Goal: Transaction & Acquisition: Purchase product/service

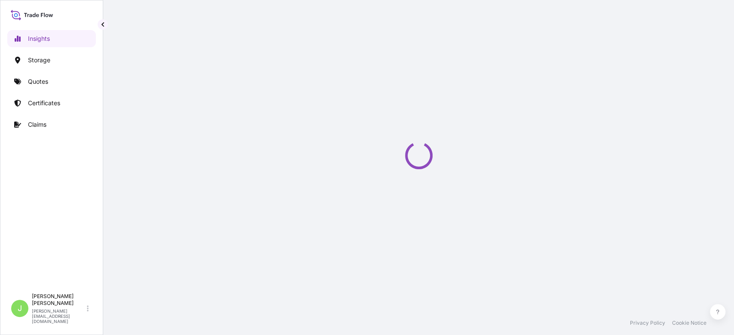
select select "2025"
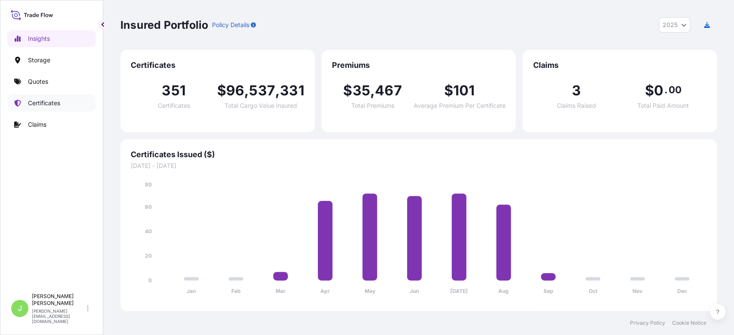
click at [45, 110] on link "Certificates" at bounding box center [51, 103] width 89 height 17
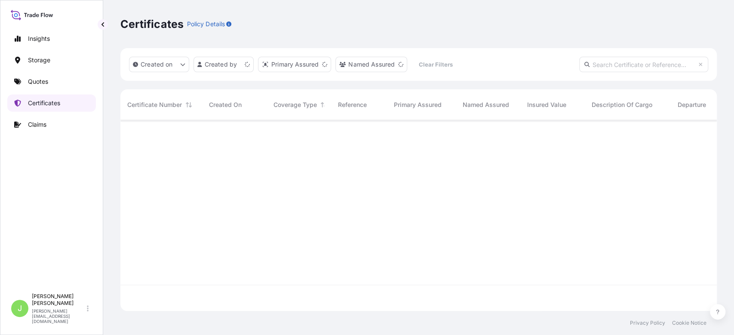
scroll to position [187, 588]
click at [67, 86] on link "Quotes" at bounding box center [51, 81] width 89 height 17
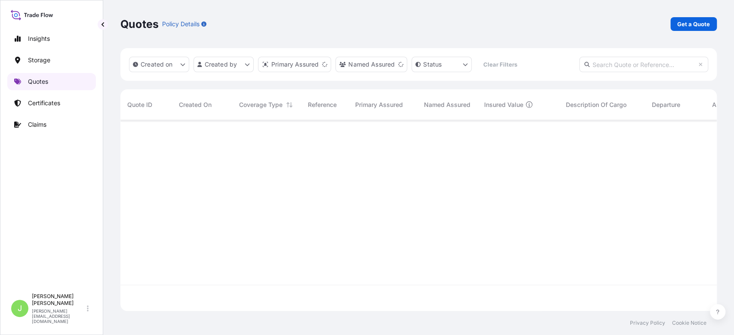
scroll to position [187, 588]
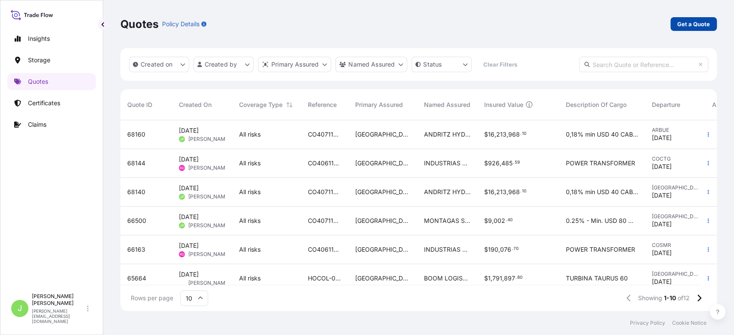
click at [680, 22] on p "Get a Quote" at bounding box center [693, 24] width 33 height 9
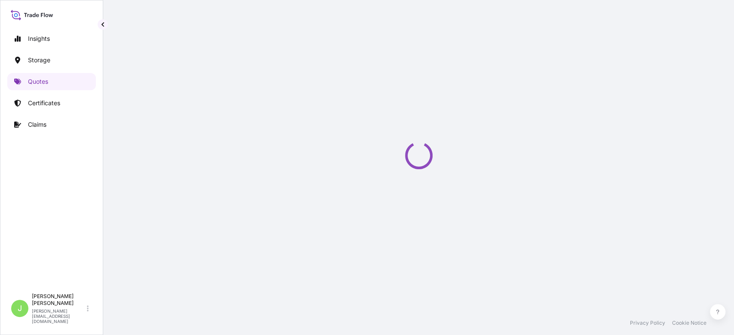
select select "Water"
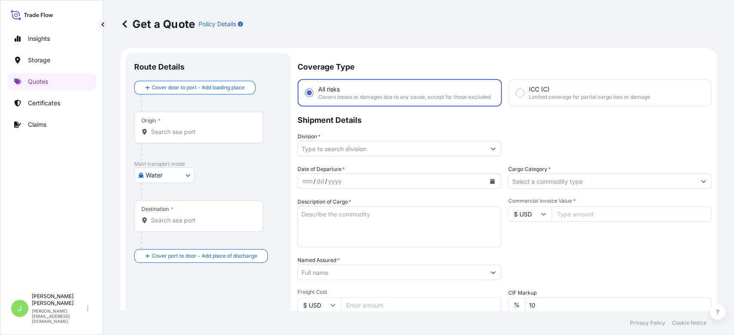
scroll to position [14, 0]
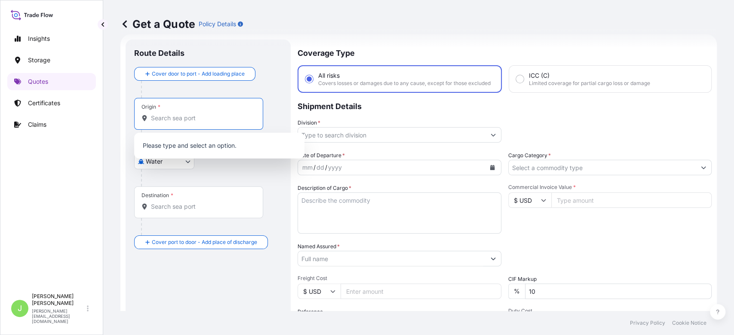
click at [233, 119] on input "Origin *" at bounding box center [202, 118] width 102 height 9
click at [231, 171] on div at bounding box center [211, 177] width 141 height 17
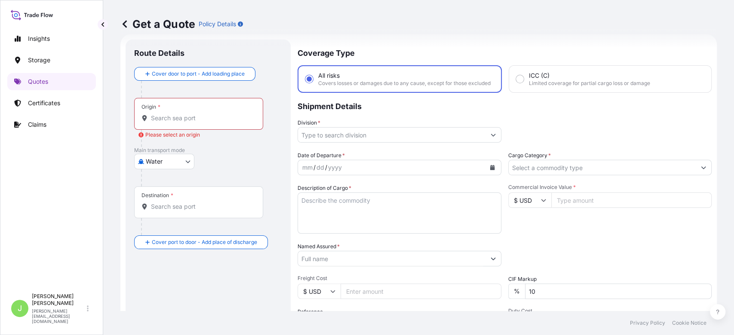
click at [184, 160] on body "0 options available. Insights Storage Quotes Certificates Claims J [PERSON_NAME…" at bounding box center [367, 167] width 734 height 335
click at [167, 186] on div "Air" at bounding box center [164, 183] width 53 height 15
click at [178, 131] on div "Origin *" at bounding box center [198, 118] width 129 height 32
click at [178, 126] on input "Origin *" at bounding box center [202, 121] width 102 height 9
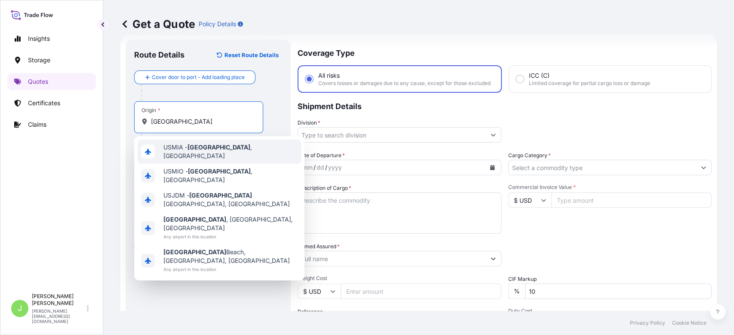
click at [197, 154] on div "USMIA - [GEOGRAPHIC_DATA] , [GEOGRAPHIC_DATA]" at bounding box center [219, 152] width 163 height 24
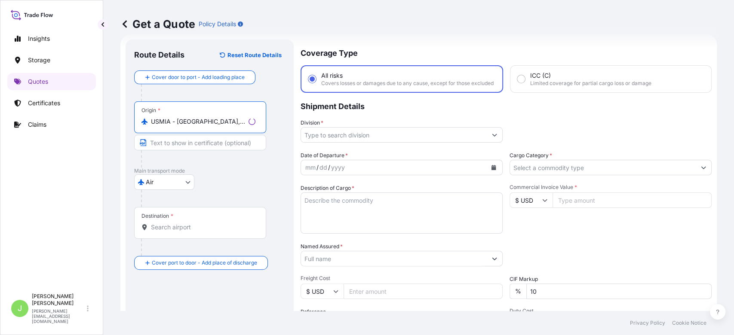
type input "USMIA - [GEOGRAPHIC_DATA], [GEOGRAPHIC_DATA]"
click at [174, 226] on input "Destination *" at bounding box center [203, 227] width 105 height 9
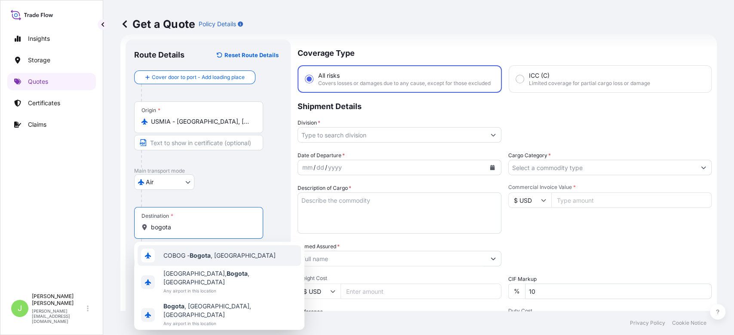
click at [179, 259] on span "COBOG - [GEOGRAPHIC_DATA] , [GEOGRAPHIC_DATA]" at bounding box center [219, 256] width 112 height 9
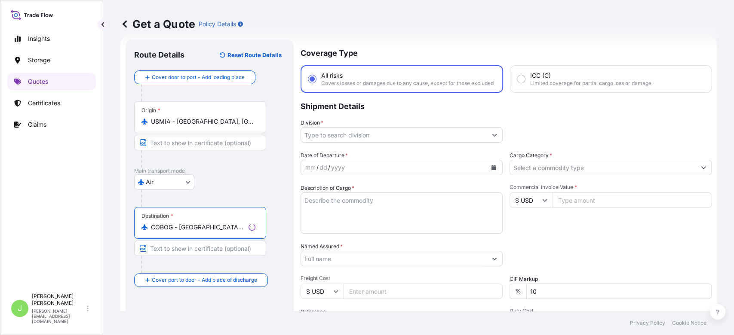
type input "COBOG - [GEOGRAPHIC_DATA], [GEOGRAPHIC_DATA]"
click at [364, 139] on input "Division *" at bounding box center [394, 134] width 186 height 15
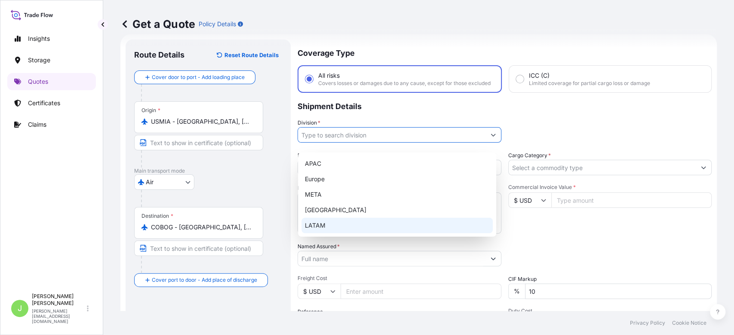
click at [336, 228] on div "LATAM" at bounding box center [397, 225] width 191 height 15
type input "LATAM"
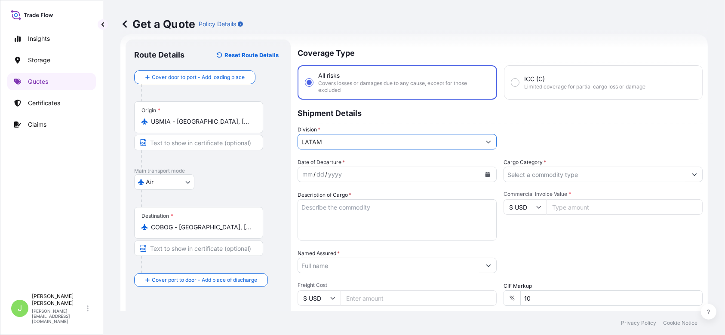
click at [517, 177] on input "Cargo Category *" at bounding box center [595, 174] width 183 height 15
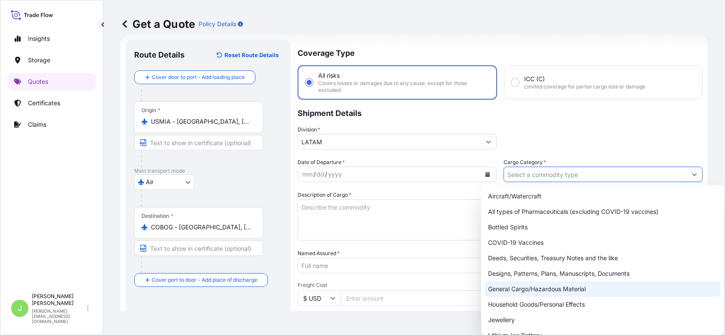
click at [505, 287] on div "General Cargo/Hazardous Material" at bounding box center [603, 289] width 236 height 15
type input "General Cargo/Hazardous Material"
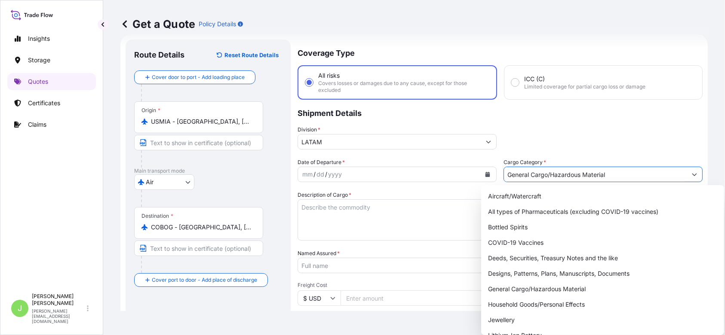
click at [481, 172] on button "Calendar" at bounding box center [488, 175] width 14 height 14
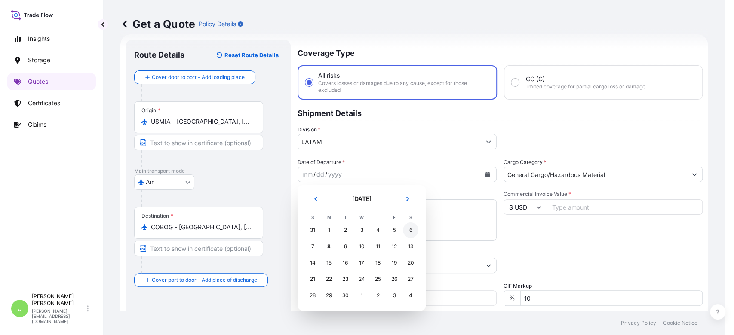
click at [405, 231] on div "6" at bounding box center [410, 230] width 15 height 15
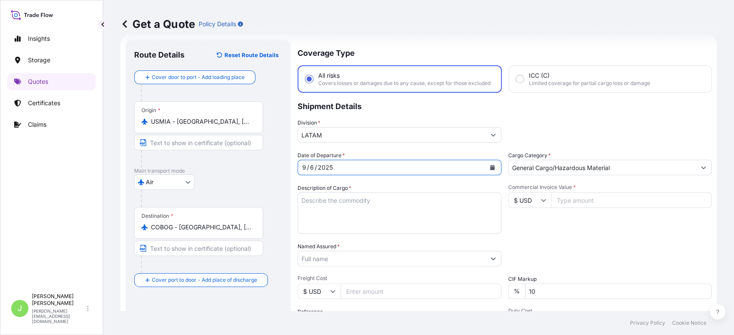
click at [317, 205] on textarea "Description of Cargo *" at bounding box center [400, 213] width 204 height 41
paste textarea "Partes y repuestos para turbinas no aeronáuticas"
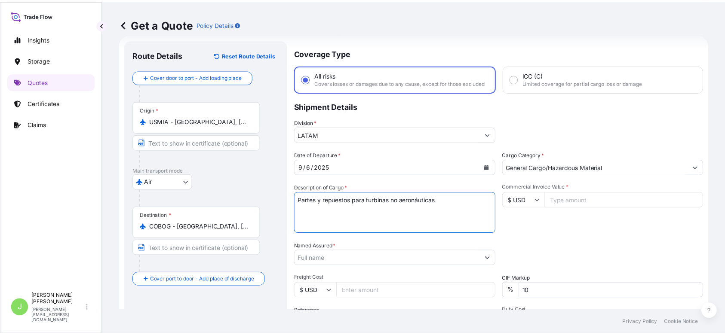
scroll to position [94, 0]
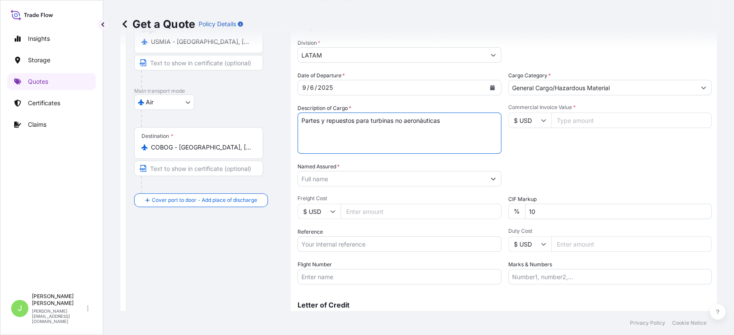
type textarea "Partes y repuestos para turbinas no aeronáuticas"
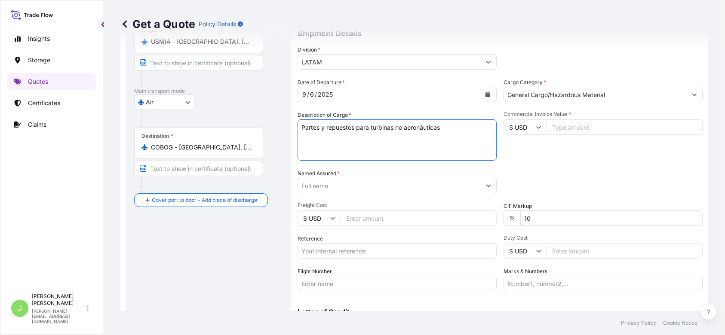
click at [362, 187] on input "Named Assured *" at bounding box center [389, 185] width 183 height 15
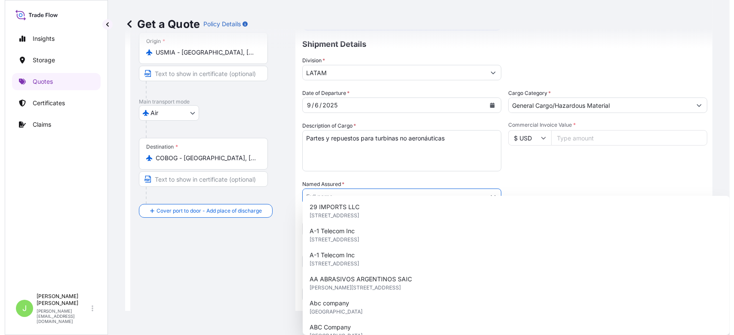
scroll to position [83, 0]
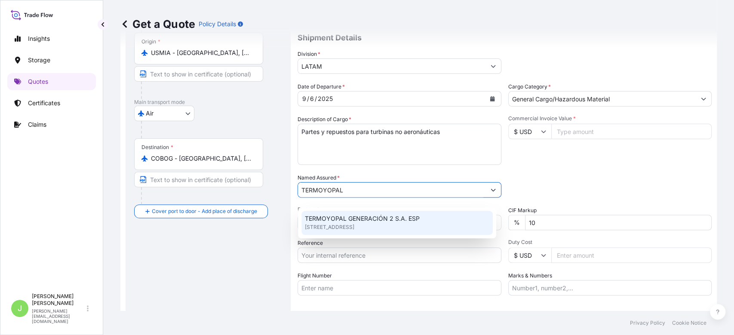
click at [394, 220] on span "TERMOYOPAL GENERACIÓN 2 S.A. ESP" at bounding box center [362, 219] width 115 height 9
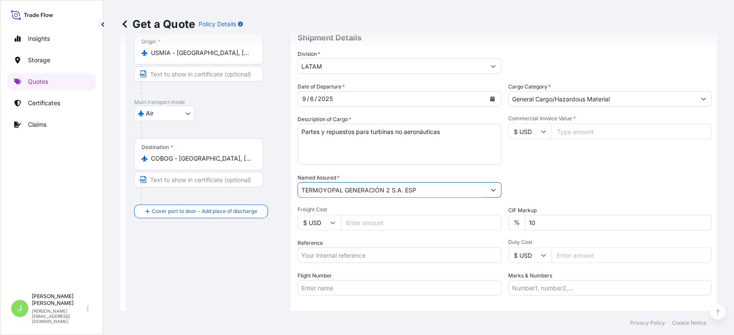
type input "TERMOYOPAL GENERACIÓN 2 S.A. ESP"
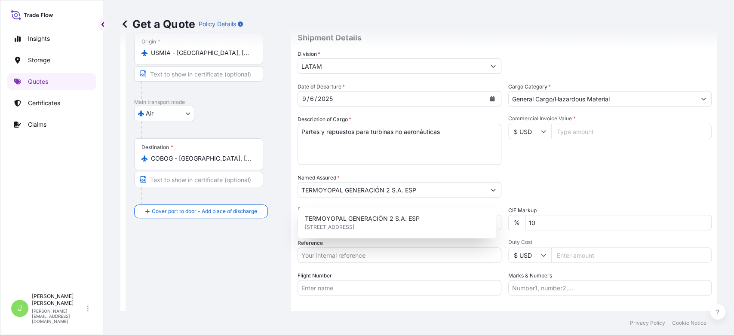
click at [325, 248] on div "Reference" at bounding box center [400, 251] width 204 height 24
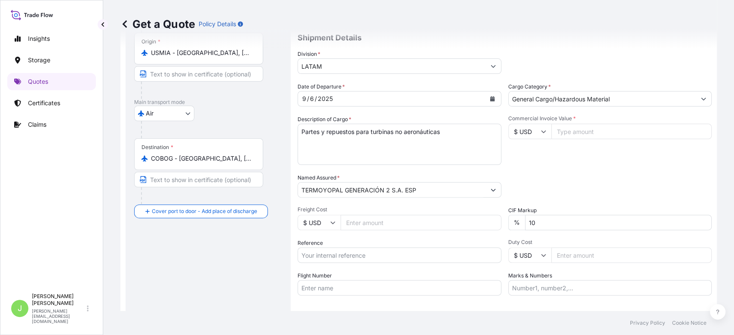
click at [352, 228] on input "Freight Cost" at bounding box center [421, 222] width 161 height 15
paste input "600"
type input "600"
click at [327, 262] on input "Reference" at bounding box center [400, 255] width 204 height 15
paste input "CO4011154204"
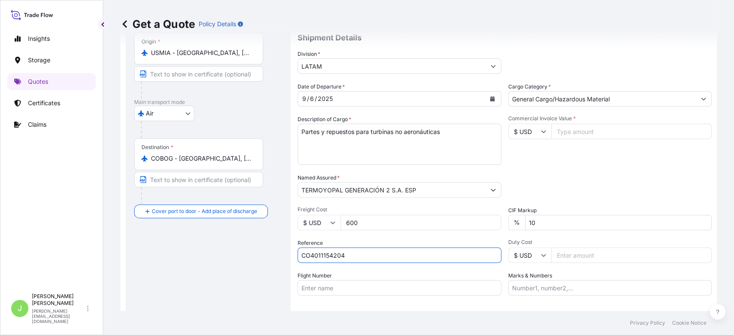
type input "CO4011154204"
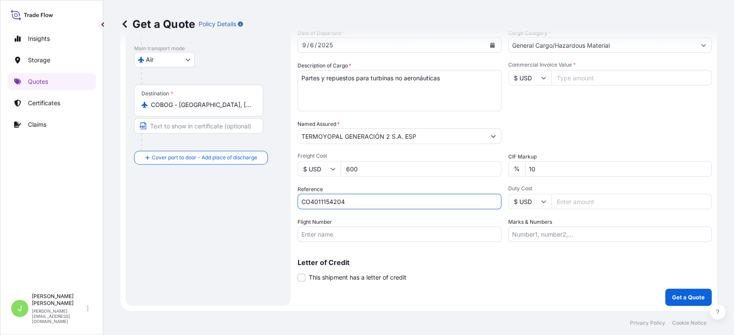
scroll to position [142, 0]
click at [330, 237] on input "Flight Number" at bounding box center [400, 234] width 204 height 15
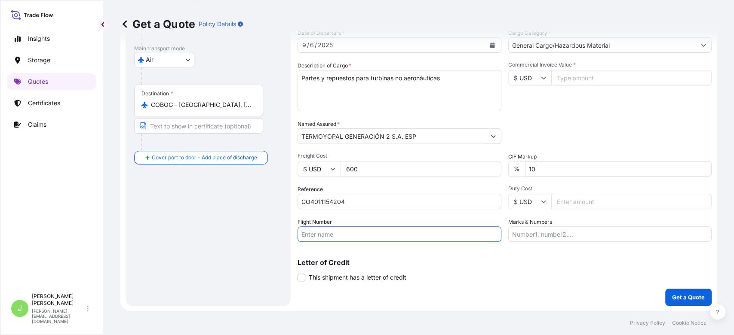
paste input "729-92330873"
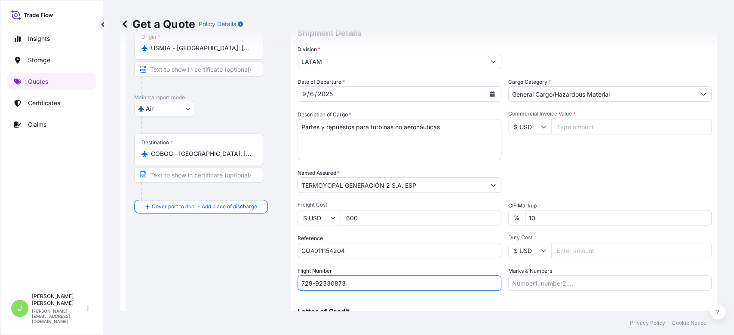
scroll to position [86, 0]
type input "729-92330873"
click at [551, 135] on input "Commercial Invoice Value *" at bounding box center [631, 127] width 161 height 15
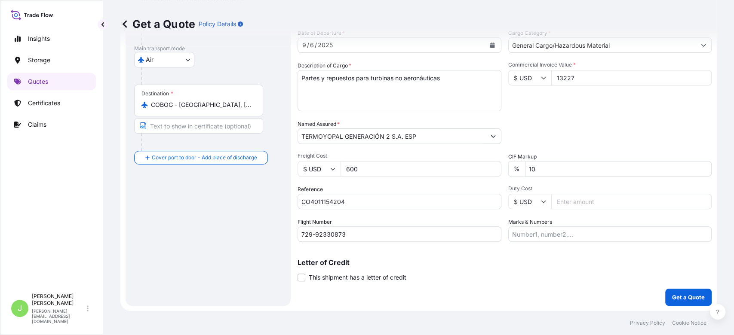
type input "13227"
click at [537, 230] on input "Marks & Numbers" at bounding box center [610, 234] width 204 height 15
paste input "U55120871757"
paste input "0.22"
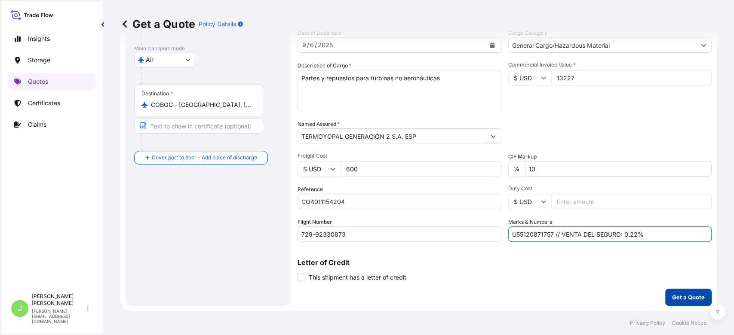
type input "U55120871757 // VENTA DEL SEGURO: 0.22%"
click at [674, 304] on button "Get a Quote" at bounding box center [688, 297] width 46 height 17
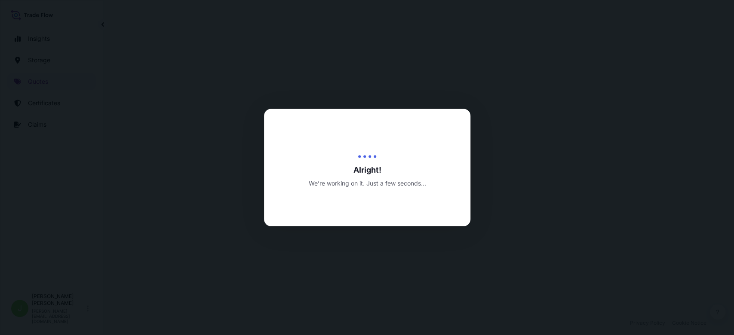
select select "Air"
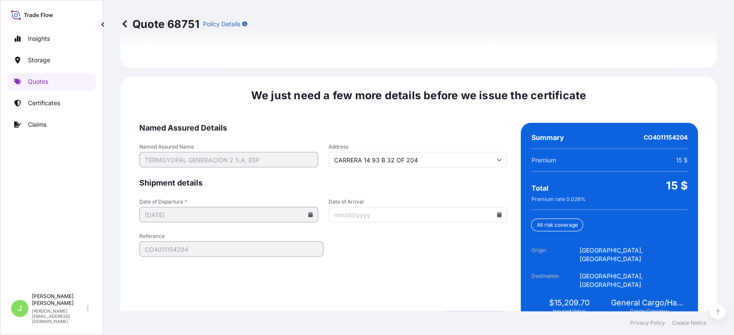
scroll to position [1307, 0]
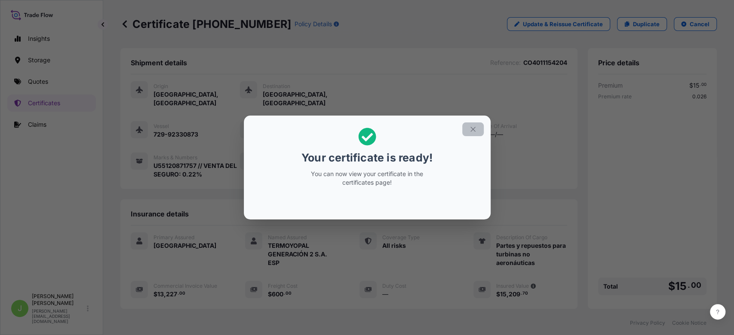
click at [475, 127] on icon "button" at bounding box center [473, 130] width 8 height 8
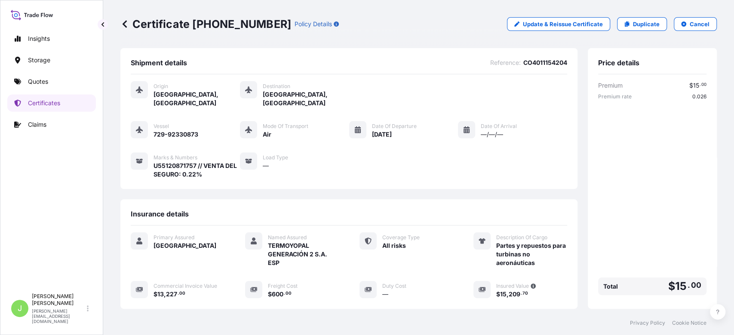
click at [153, 20] on p "Certificate [PHONE_NUMBER]" at bounding box center [205, 24] width 171 height 14
copy p "Certificate [PHONE_NUMBER]"
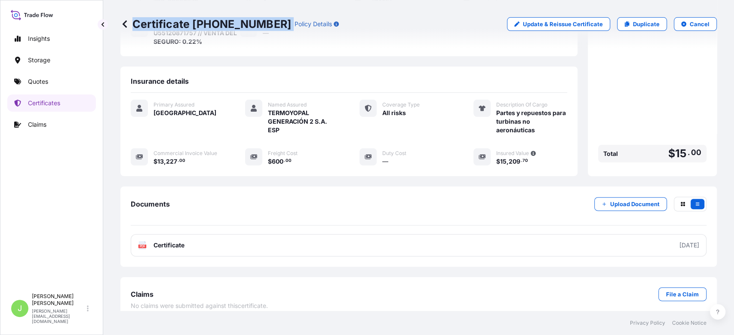
scroll to position [133, 0]
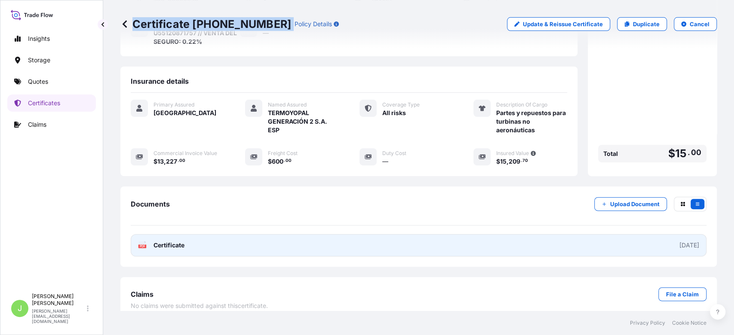
click at [184, 241] on span "Certificate" at bounding box center [169, 245] width 31 height 9
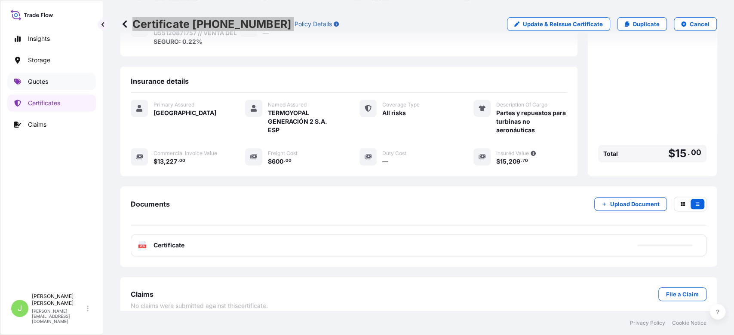
click at [49, 81] on link "Quotes" at bounding box center [51, 81] width 89 height 17
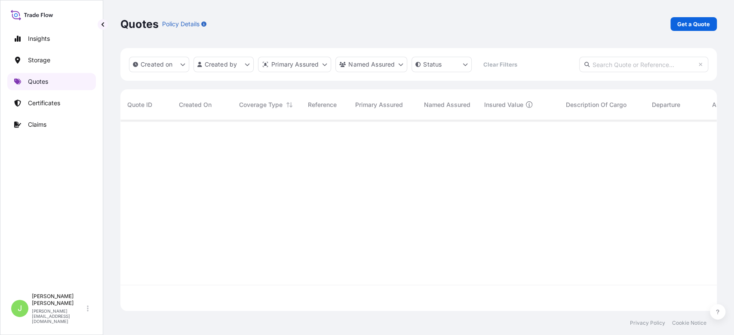
scroll to position [187, 588]
click at [678, 28] on p "Get a Quote" at bounding box center [693, 24] width 33 height 9
select select "Water"
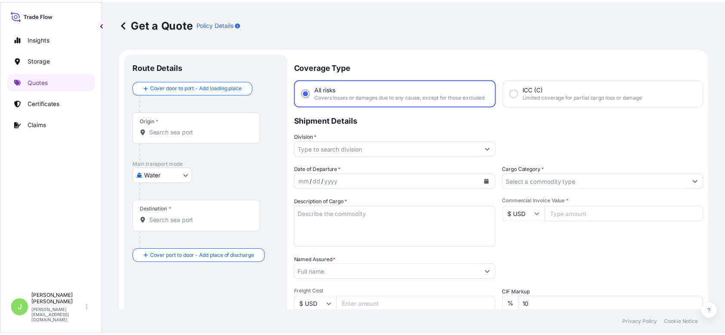
scroll to position [14, 0]
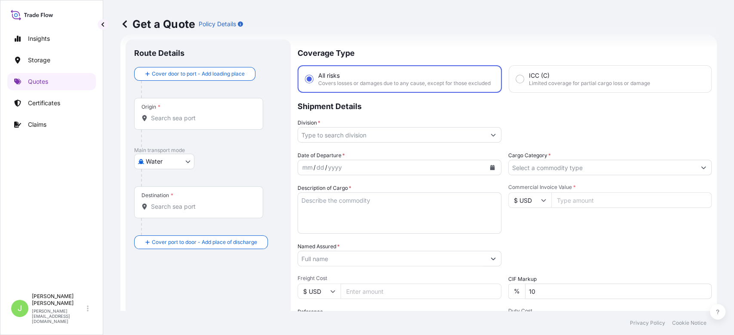
click at [203, 115] on input "Origin *" at bounding box center [202, 118] width 102 height 9
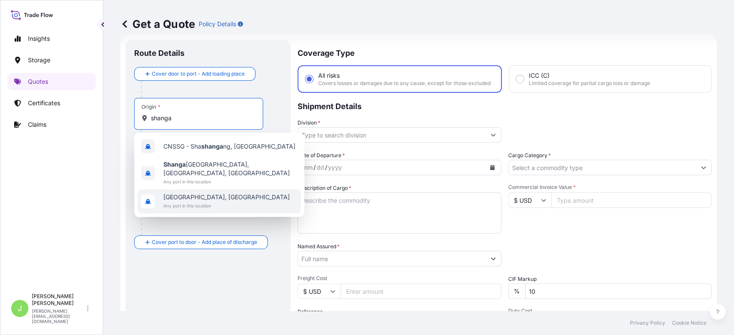
click at [210, 193] on span "[GEOGRAPHIC_DATA], [GEOGRAPHIC_DATA]" at bounding box center [226, 197] width 126 height 9
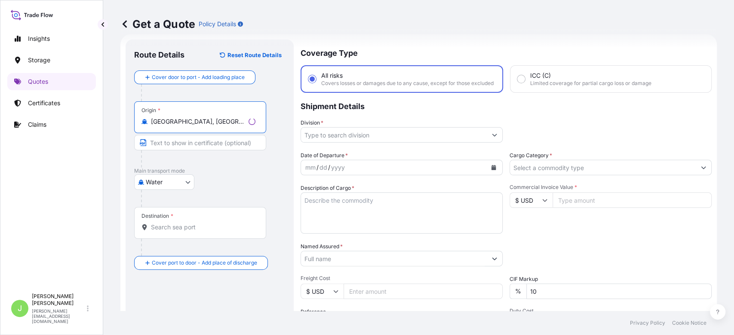
type input "[GEOGRAPHIC_DATA], [GEOGRAPHIC_DATA]"
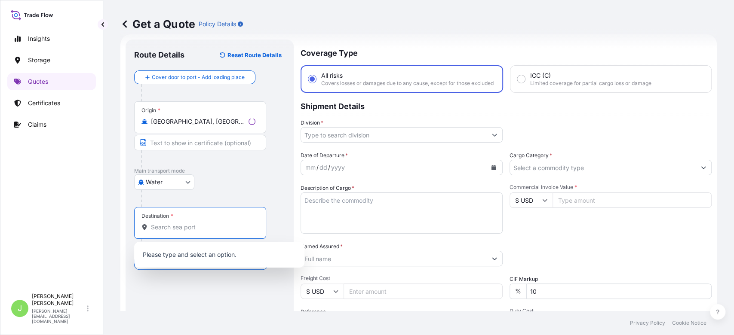
click at [191, 227] on input "Destination *" at bounding box center [203, 227] width 105 height 9
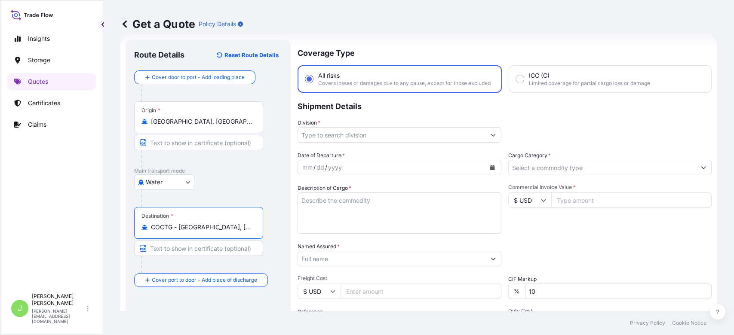
type input "COCTG - [GEOGRAPHIC_DATA], [GEOGRAPHIC_DATA]"
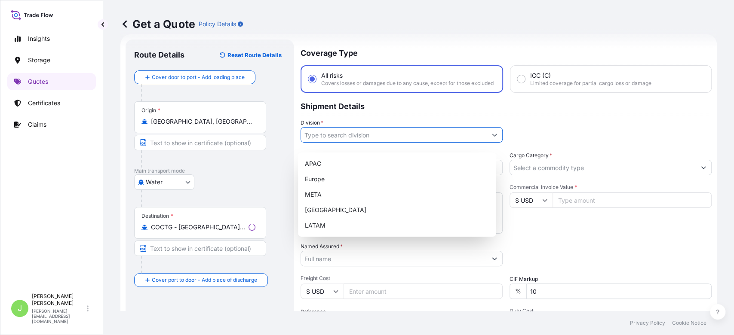
click at [358, 143] on input "Division *" at bounding box center [394, 134] width 186 height 15
click at [357, 229] on div "LATAM" at bounding box center [397, 225] width 191 height 15
type input "LATAM"
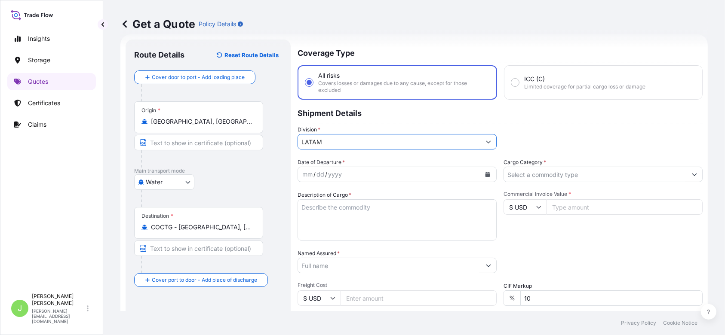
click at [560, 174] on input "Cargo Category *" at bounding box center [595, 174] width 183 height 15
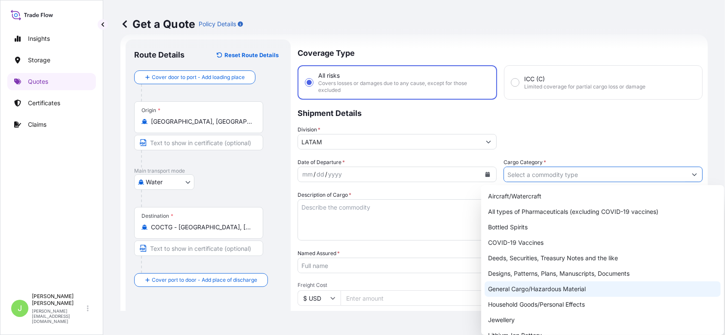
click at [500, 289] on div "General Cargo/Hazardous Material" at bounding box center [603, 289] width 236 height 15
type input "General Cargo/Hazardous Material"
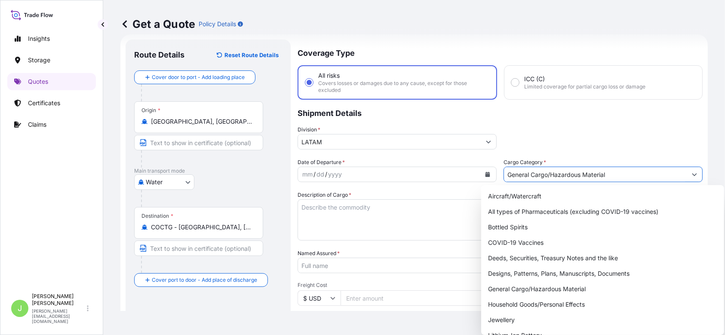
click at [486, 174] on icon "Calendar" at bounding box center [488, 174] width 5 height 5
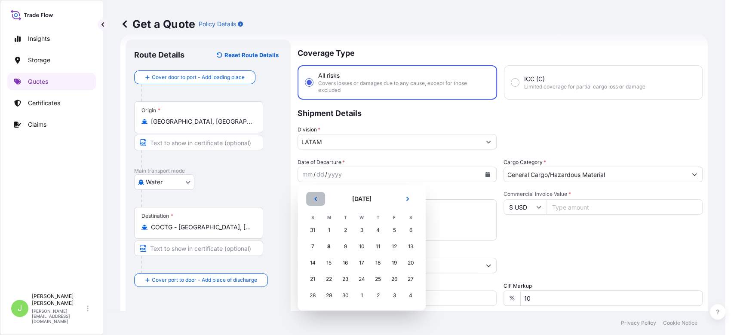
click at [317, 199] on icon "Previous" at bounding box center [315, 199] width 5 height 5
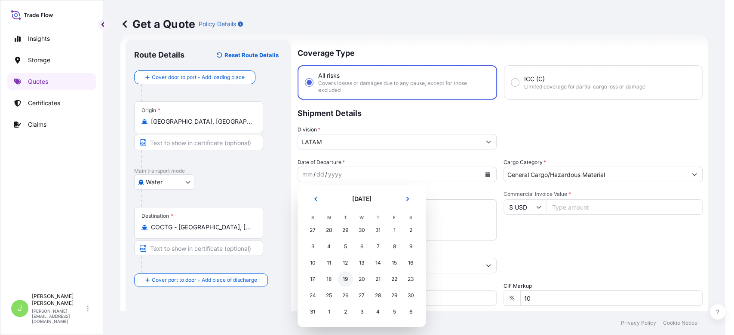
click at [348, 280] on div "19" at bounding box center [345, 279] width 15 height 15
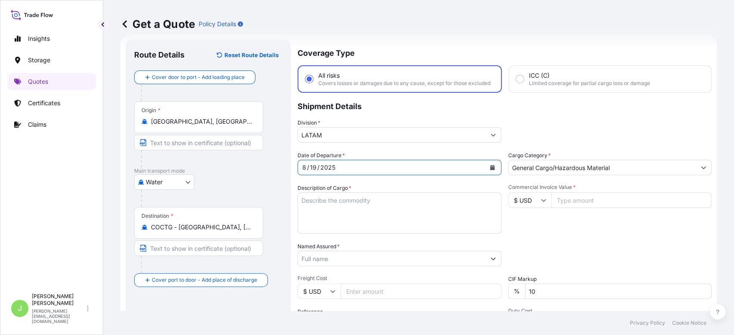
click at [490, 170] on icon "Calendar" at bounding box center [492, 167] width 5 height 5
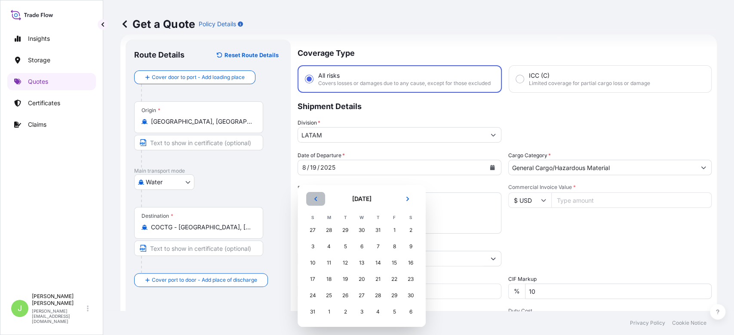
click at [318, 199] on button "Previous" at bounding box center [315, 199] width 19 height 14
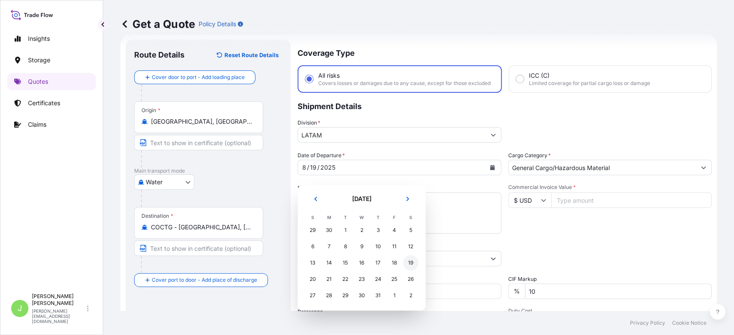
click at [411, 268] on div "19" at bounding box center [410, 262] width 15 height 15
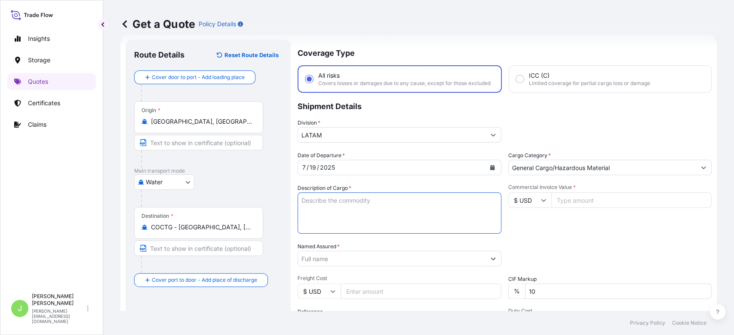
click at [363, 222] on textarea "Description of Cargo *" at bounding box center [400, 213] width 204 height 41
paste textarea "POLYESTER RESIN"
type textarea "POLYESTER RESIN"
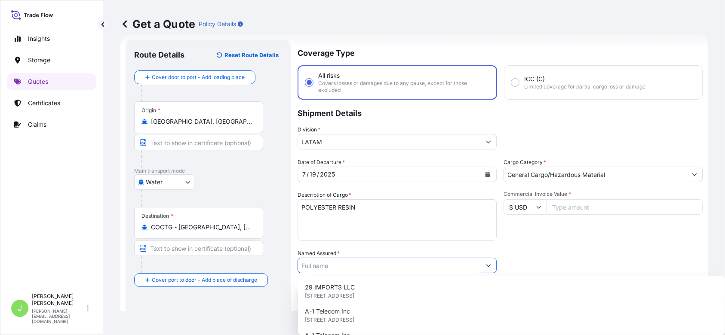
click at [345, 268] on input "Named Assured *" at bounding box center [389, 265] width 183 height 15
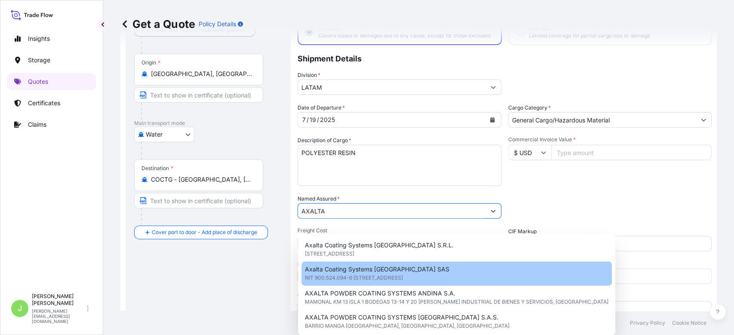
scroll to position [63, 0]
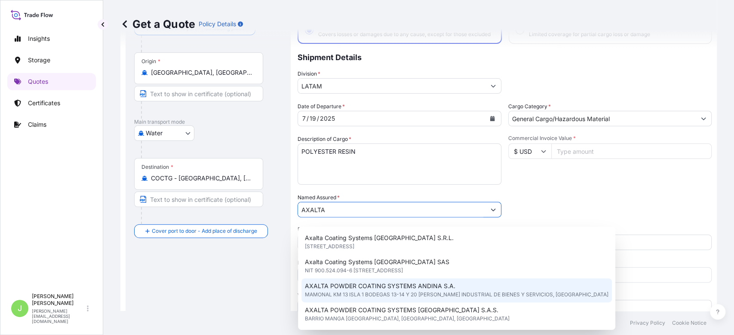
click at [399, 297] on span "MAMONAL KM 13 ISLA 1 BODEGAS 13-14 Y 20 [PERSON_NAME] INDUSTRIAL DE BIENES Y SE…" at bounding box center [457, 295] width 304 height 9
type input "AXALTA POWDER COATING SYSTEMS ANDINA S.A."
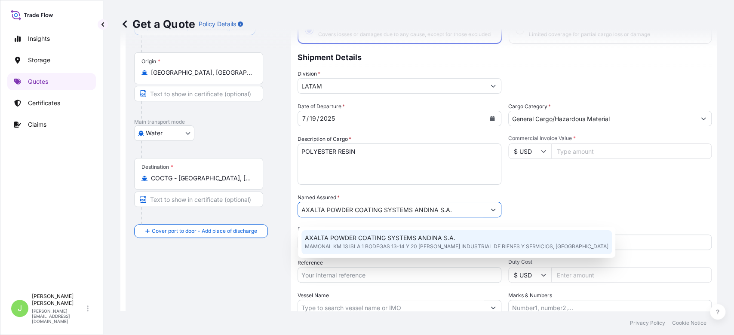
click at [569, 205] on div "Packing Category Type to search a container mode Please select a primary mode o…" at bounding box center [610, 206] width 204 height 24
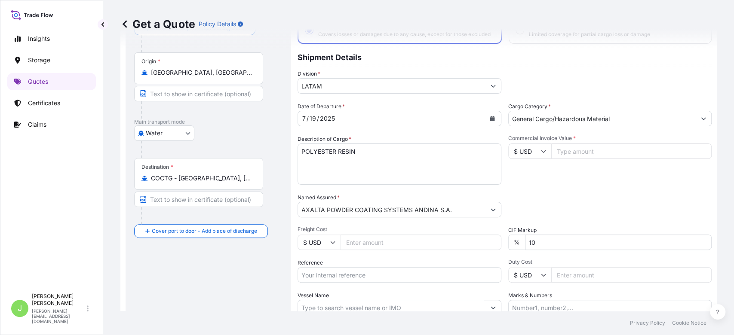
click at [434, 247] on input "Freight Cost" at bounding box center [421, 242] width 161 height 15
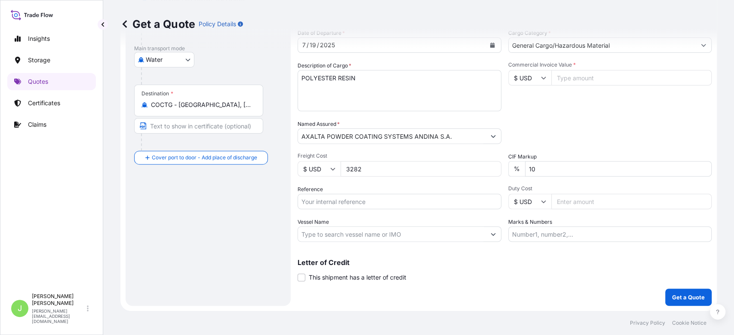
scroll to position [143, 0]
type input "3282"
click at [335, 199] on input "Reference" at bounding box center [400, 201] width 204 height 15
paste input "CO4011149490"
type input "CO4011149490"
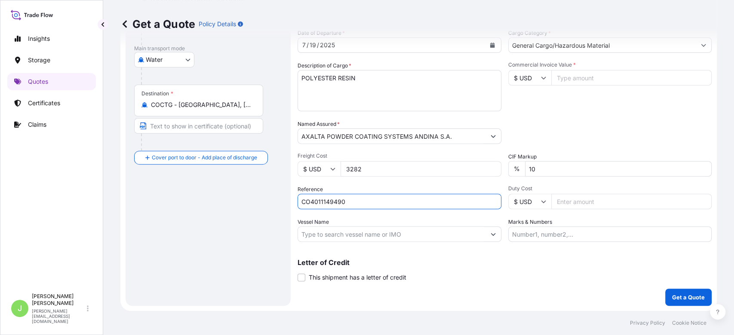
click at [366, 239] on input "Vessel Name" at bounding box center [392, 234] width 188 height 15
paste input "EVER FORTUNE 1215-022E"
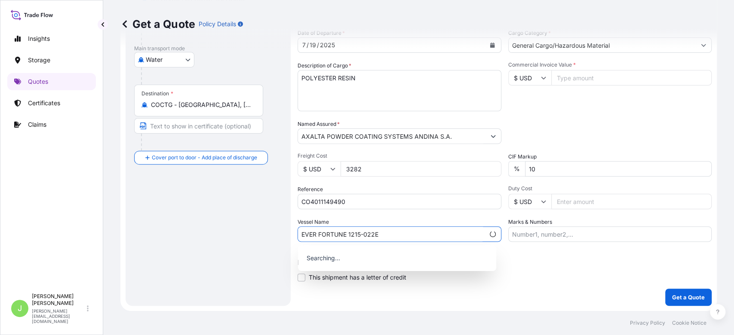
click at [363, 239] on input "EVER FORTUNE 1215-022E" at bounding box center [391, 234] width 187 height 15
click at [364, 252] on p "Use "EVER FORTUNE 1215 // 022E"" at bounding box center [355, 256] width 101 height 9
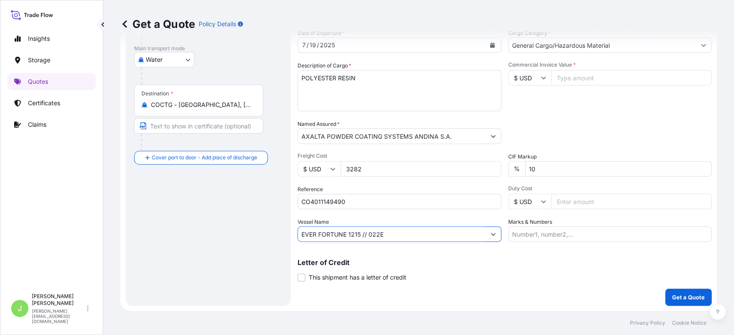
type input "EVER FORTUNE 1215 // 022E"
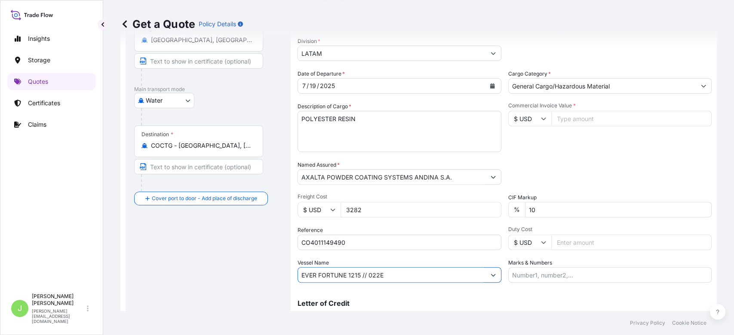
scroll to position [95, 0]
click at [560, 135] on div "Commercial Invoice Value * $ USD" at bounding box center [610, 128] width 204 height 50
click at [561, 127] on input "Commercial Invoice Value *" at bounding box center [631, 119] width 161 height 15
type input "36774"
type input "36774.6"
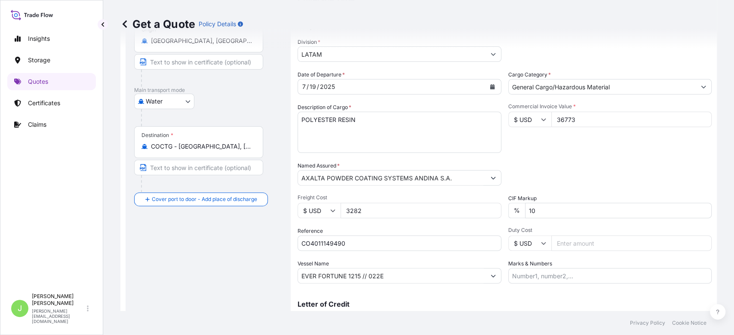
scroll to position [143, 0]
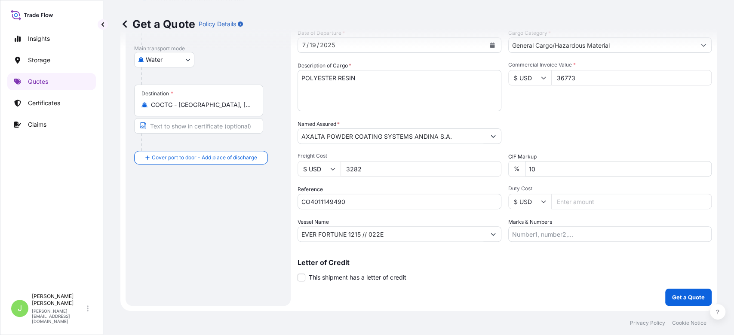
type input "36773"
click at [519, 239] on input "Marks & Numbers" at bounding box center [610, 234] width 204 height 15
paste input "EGLV145599472925"
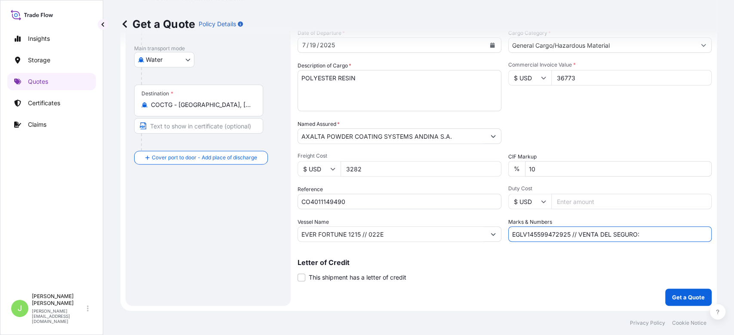
paste input "0.5"
type input "EGLV145599472925 // VENTA DEL SEGURO: 0.5%"
click at [672, 293] on p "Get a Quote" at bounding box center [688, 297] width 33 height 9
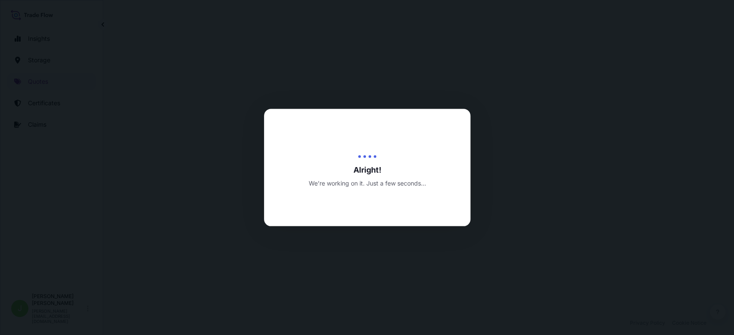
select select "Water"
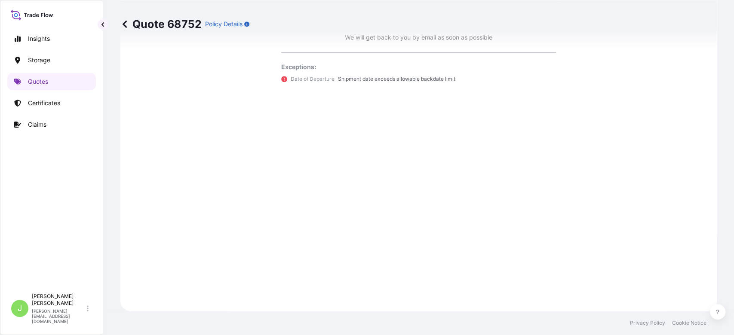
scroll to position [708, 0]
click at [291, 77] on p "Date of Departure" at bounding box center [313, 79] width 44 height 9
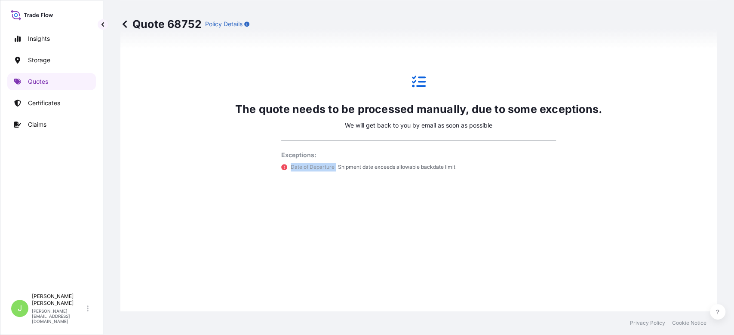
scroll to position [609, 0]
click at [591, 225] on div "The quote needs to be processed manually, due to some exceptions. We will get b…" at bounding box center [418, 123] width 572 height 529
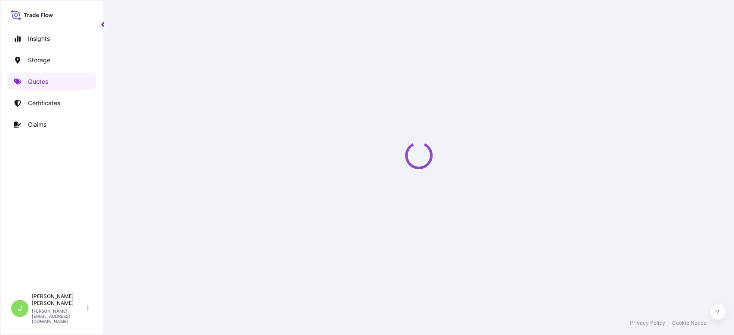
select select "Water"
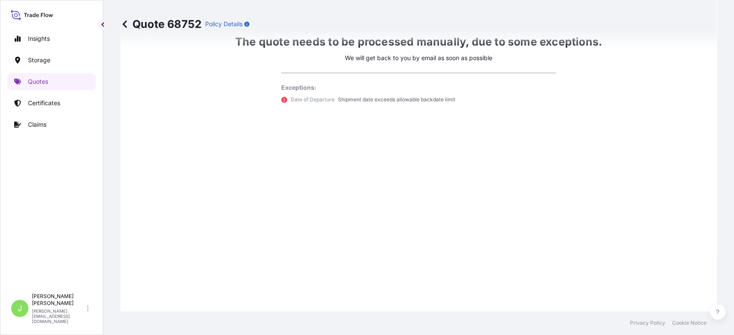
scroll to position [675, 0]
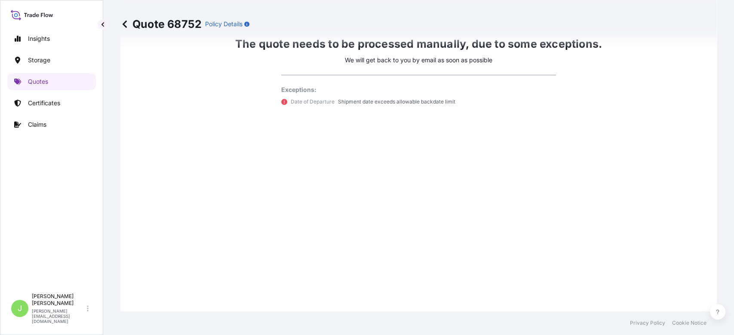
click at [619, 212] on div "The quote needs to be processed manually, due to some exceptions. We will get b…" at bounding box center [418, 58] width 572 height 529
click at [563, 222] on div "The quote needs to be processed manually, due to some exceptions. We will get b…" at bounding box center [418, 58] width 572 height 529
